Goal: Transaction & Acquisition: Purchase product/service

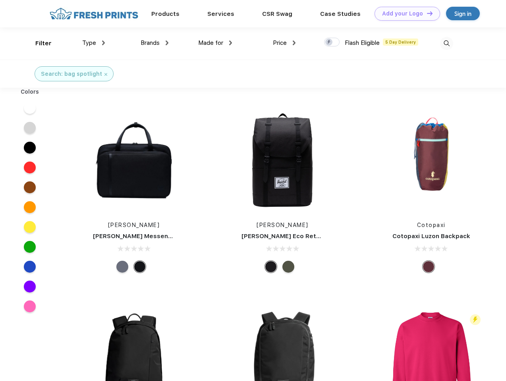
scroll to position [0, 0]
click at [404, 14] on link "Add your Logo Design Tool" at bounding box center [408, 14] width 66 height 14
click at [0, 0] on div "Design Tool" at bounding box center [0, 0] width 0 height 0
click at [426, 13] on link "Add your Logo Design Tool" at bounding box center [408, 14] width 66 height 14
click at [38, 43] on div "Filter" at bounding box center [43, 43] width 16 height 9
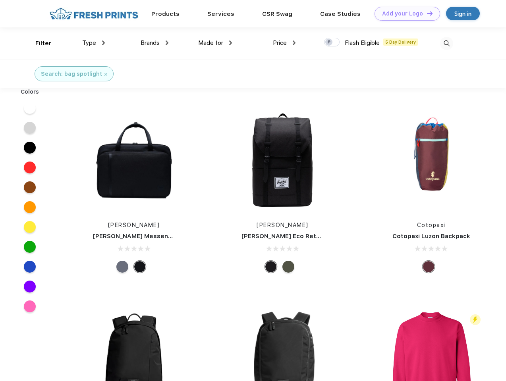
click at [94, 43] on span "Type" at bounding box center [89, 42] width 14 height 7
click at [155, 43] on span "Brands" at bounding box center [150, 42] width 19 height 7
click at [215, 43] on span "Made for" at bounding box center [210, 42] width 25 height 7
click at [284, 43] on span "Price" at bounding box center [280, 42] width 14 height 7
click at [332, 43] on div at bounding box center [331, 42] width 15 height 9
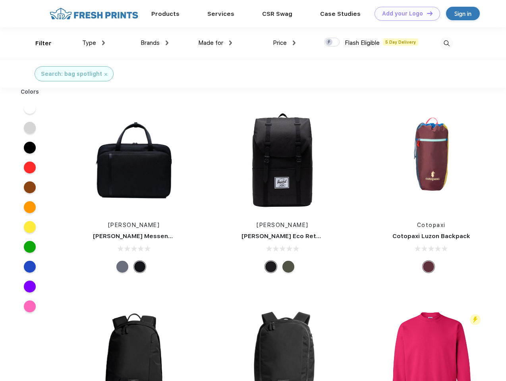
click at [329, 43] on input "checkbox" at bounding box center [326, 39] width 5 height 5
click at [446, 43] on img at bounding box center [446, 43] width 13 height 13
